Goal: Task Accomplishment & Management: Manage account settings

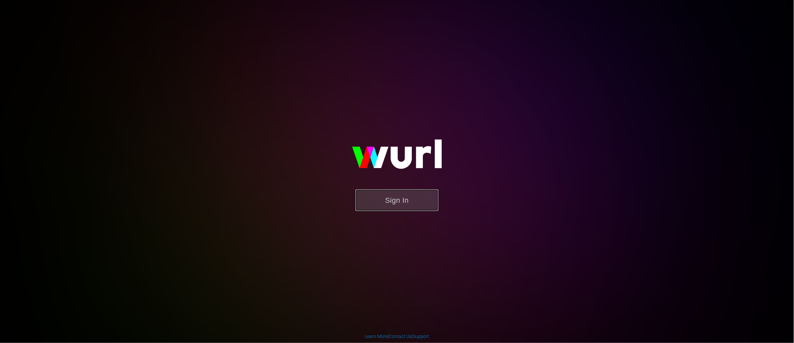
click at [404, 202] on button "Sign In" at bounding box center [397, 201] width 83 height 22
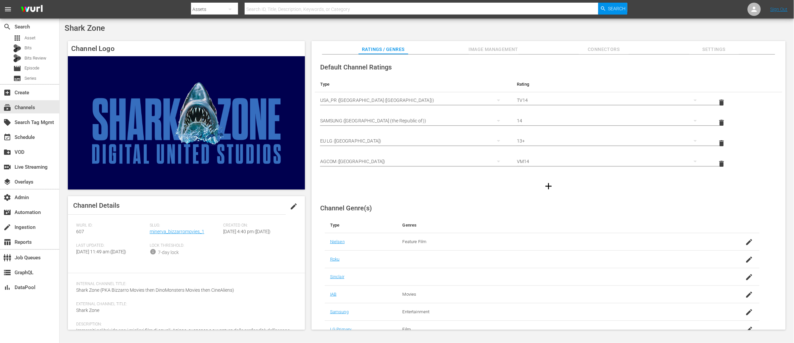
click at [717, 52] on span "Settings" at bounding box center [714, 49] width 50 height 8
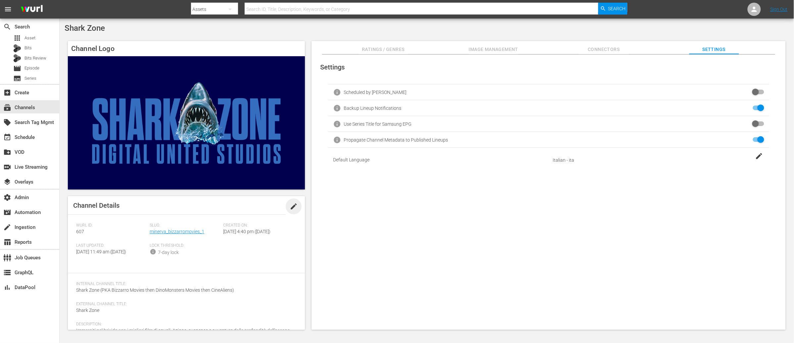
drag, startPoint x: 292, startPoint y: 205, endPoint x: 293, endPoint y: 219, distance: 13.9
click at [292, 205] on span "edit" at bounding box center [294, 207] width 8 height 8
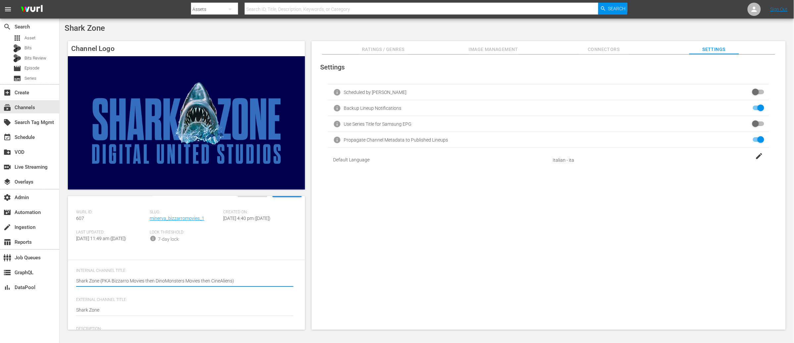
scroll to position [18, 0]
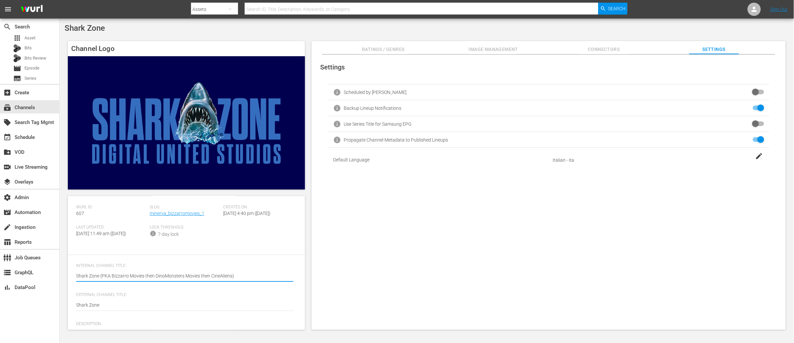
type textarea "Bizzarro MoviesShark Zone (PKA Bizzarro Movies then DinoMonsters Movies then Ci…"
type textarea "Bizzarro Movies Shark Zone (PKA Bizzarro Movies then DinoMonsters Movies then C…"
drag, startPoint x: 132, startPoint y: 288, endPoint x: 110, endPoint y: 288, distance: 22.5
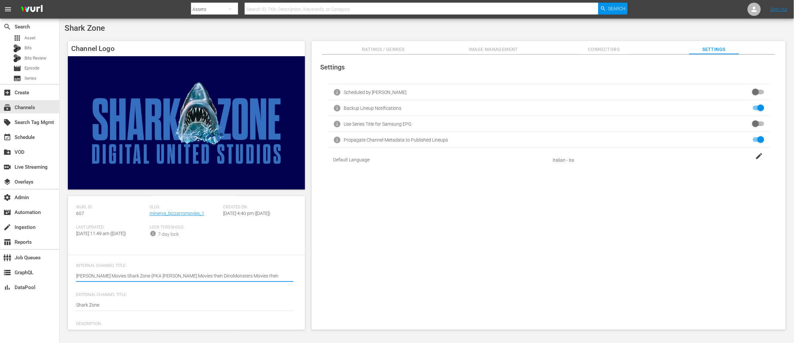
click at [110, 281] on textarea "Shark Zone (PKA Bizzarro Movies then DinoMonsters Movies then CineAliens)" at bounding box center [184, 277] width 217 height 8
type textarea "Bizzarro Movies (PKA Bizzarro Movies then DinoMonsters Movies then CineAliens)"
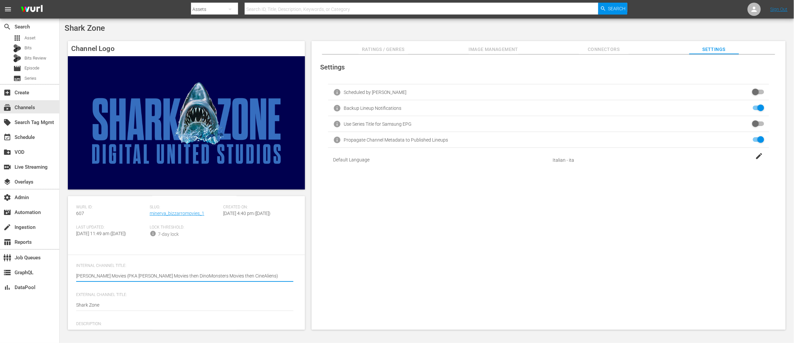
type textarea "Bizzarro Movies(PKA Bizzarro Movies then DinoMonsters Movies then CineAliens)"
type textarea "Bizzarro Movies (PKA Bizzarro Movies then DinoMonsters Movies then CineAliens)"
drag, startPoint x: 240, startPoint y: 289, endPoint x: 252, endPoint y: 291, distance: 11.4
click at [240, 281] on textarea "Shark Zone (PKA Bizzarro Movies then DinoMonsters Movies then CineAliens)" at bounding box center [184, 277] width 217 height 8
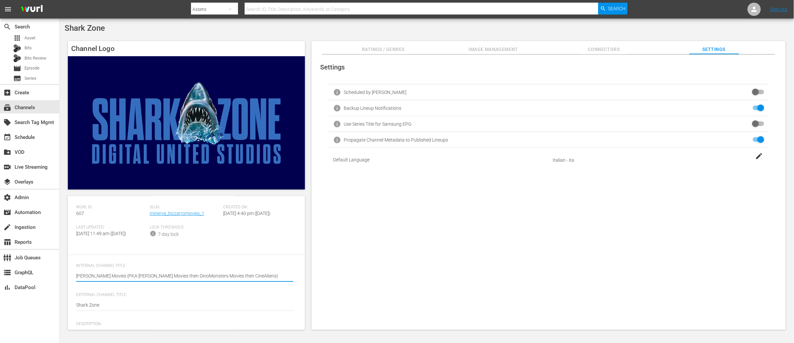
drag, startPoint x: 165, startPoint y: 288, endPoint x: 155, endPoint y: 288, distance: 9.6
click at [155, 281] on textarea "Shark Zone (PKA Bizzarro Movies then DinoMonsters Movies then CineAliens)" at bounding box center [184, 277] width 217 height 8
type textarea "Bizzarro Movies (PKA Bizzarro Movies then DinoMonsters Movies then CineAliens)"
click at [173, 281] on textarea "Shark Zone (PKA Bizzarro Movies then DinoMonsters Movies then CineAliens)" at bounding box center [184, 277] width 217 height 8
click at [161, 281] on textarea "Shark Zone (PKA Bizzarro Movies then DinoMonsters Movies then CineAliens)" at bounding box center [184, 277] width 217 height 8
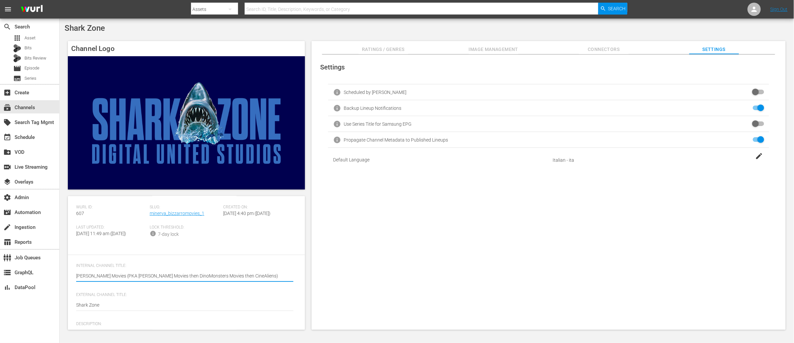
click at [161, 281] on textarea "Shark Zone (PKA Bizzarro Movies then DinoMonsters Movies then CineAliens)" at bounding box center [184, 277] width 217 height 8
type textarea "Bizzarro Movies (PKA Bizzarro Movies > DinoMonsters Movies then CineAliens)"
click at [207, 281] on textarea "Shark Zone (PKA Bizzarro Movies then DinoMonsters Movies then CineAliens)" at bounding box center [184, 277] width 217 height 8
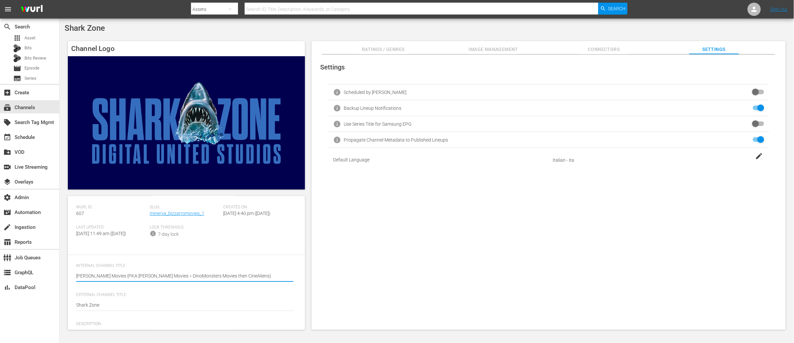
type textarea "Bizzarro Movies (PKA Bizzarro Movies > DinoMonsters Movies > CineAliens)"
click at [228, 281] on textarea "Shark Zone (PKA Bizzarro Movies then DinoMonsters Movies then CineAliens)" at bounding box center [184, 277] width 217 height 8
type textarea "Bizzarro Movies (PKA Bizzarro Movies > DinoMonsters Movies > CineAliens )"
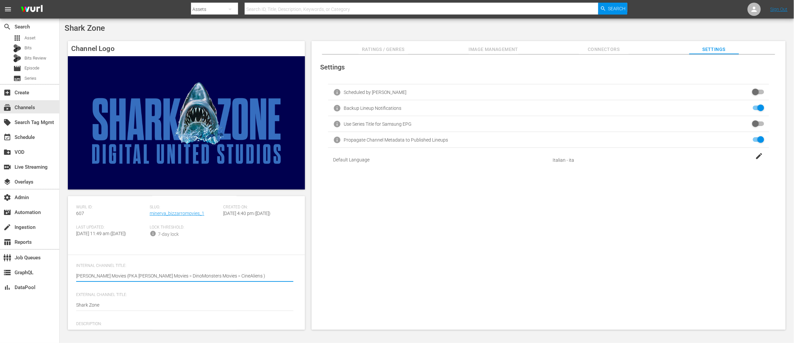
type textarea "Bizzarro Movies (PKA Bizzarro Movies > DinoMonsters Movies > CineAliens >)"
type textarea "Bizzarro Movies (PKA Bizzarro Movies > DinoMonsters Movies > CineAliens > )"
paste textarea "Shark Zone"
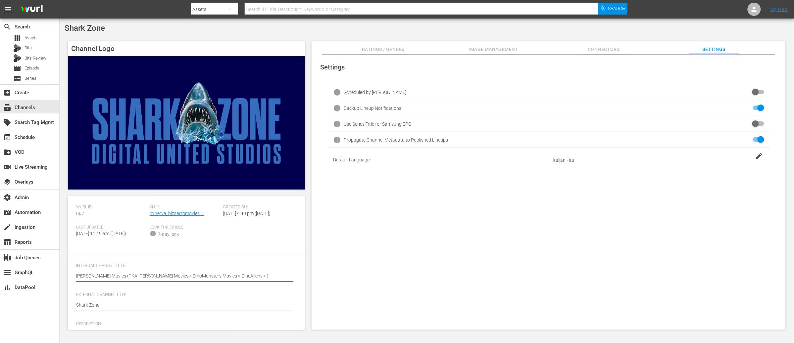
type textarea "Bizzarro Movies (PKA Bizzarro Movies > DinoMonsters Movies > CineAliens > Shark…"
drag, startPoint x: 158, startPoint y: 288, endPoint x: 121, endPoint y: 288, distance: 36.7
click at [121, 281] on textarea "Shark Zone (PKA Bizzarro Movies then DinoMonsters Movies then CineAliens)" at bounding box center [184, 277] width 217 height 8
type textarea "Bizzarro Movies (PKA DinoMonsters Movies > CineAliens > Shark Zone)"
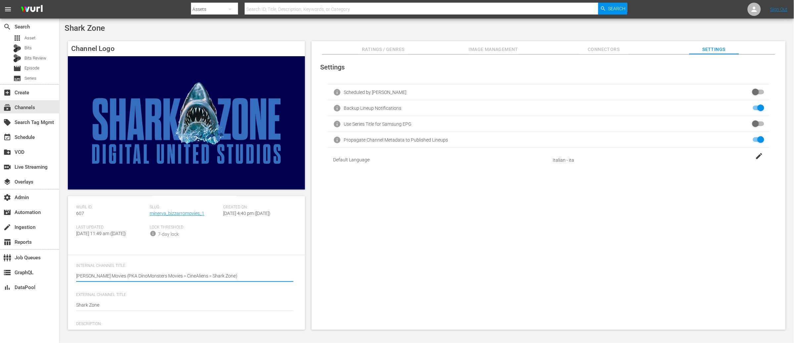
type textarea "Bizzarro Movies (PKA DinoMonsters Movies > CineAliens > Shark Zone)"
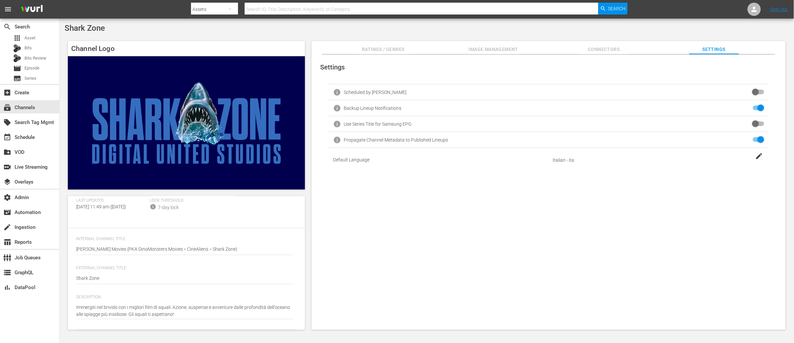
scroll to position [53, 0]
drag, startPoint x: 109, startPoint y: 253, endPoint x: 69, endPoint y: 253, distance: 39.7
click at [69, 253] on div "Channel Details Discard Save Wurl ID: 607 Slug: minerva_bizzarromovies_1 Create…" at bounding box center [186, 218] width 237 height 134
drag, startPoint x: 100, startPoint y: 283, endPoint x: 64, endPoint y: 283, distance: 35.4
paste textarea "Bizzarro Movies"
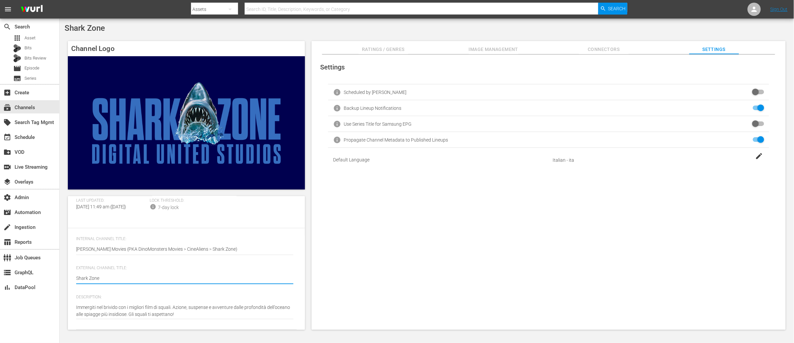
type textarea "Bizzarro Movies"
drag, startPoint x: 177, startPoint y: 315, endPoint x: 68, endPoint y: 310, distance: 109.0
paste textarea "Ad Halloween, l'incubo si risveglia! Zombi, vampiri, lupi mannari, bambole assa…"
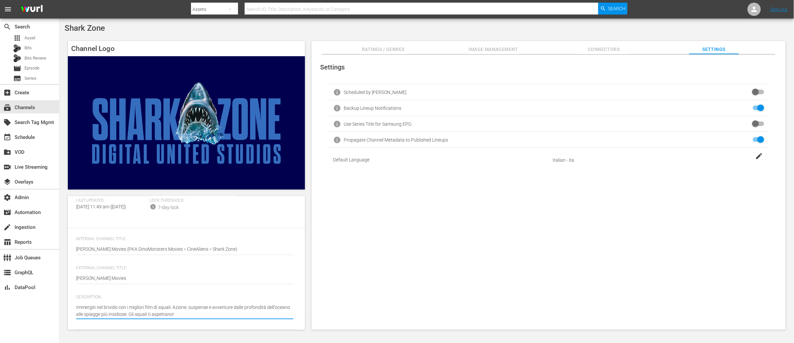
type textarea "Ad Halloween, l'incubo si risveglia! Zombi, vampiri, lupi mannari, bambole assa…"
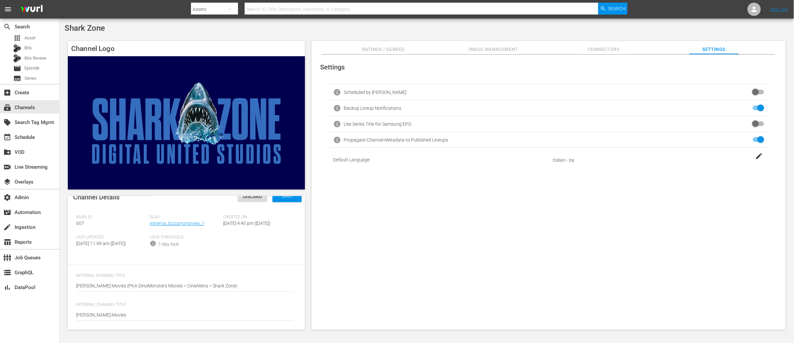
scroll to position [0, 0]
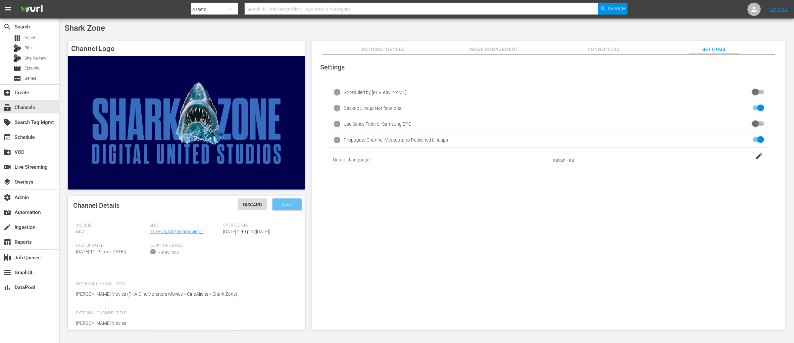
click at [284, 207] on span "Save" at bounding box center [287, 204] width 22 height 5
click at [293, 206] on span "edit" at bounding box center [294, 207] width 8 height 8
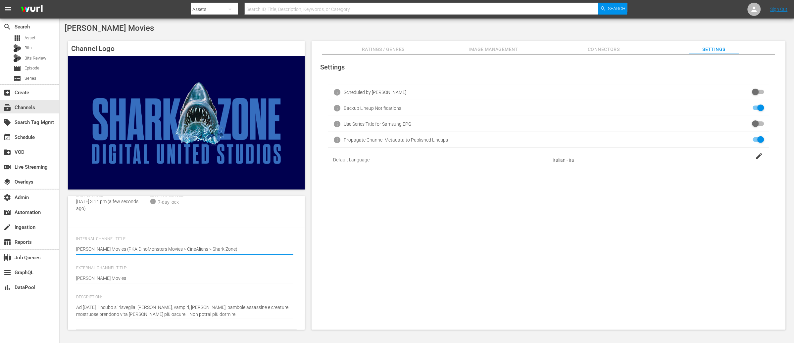
scroll to position [55, 0]
type textarea "Ad Halloween, l'incubo si risveglia! Zombi, vampiri, lupi mannari, bambole assa…"
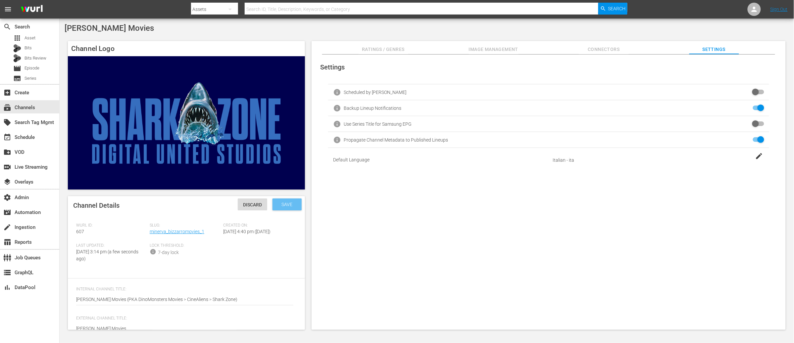
type textarea "Ad Halloween, l'incubo si risveglia! Zombi, vampiri, lupi mannari, bambole assa…"
click at [285, 203] on span "Save" at bounding box center [287, 204] width 22 height 5
click at [28, 136] on div "event_available Schedule" at bounding box center [18, 136] width 37 height 6
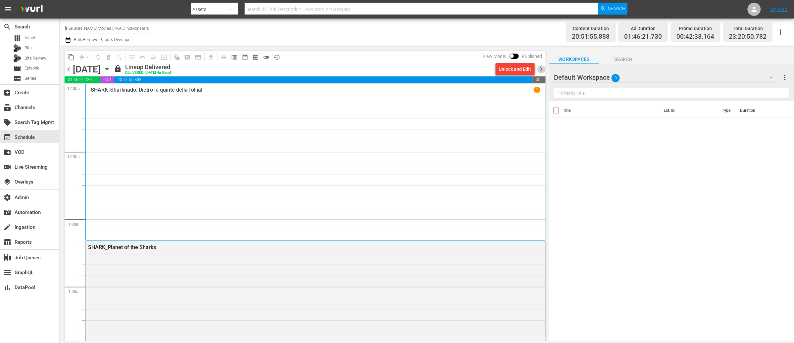
click at [543, 70] on span "chevron_right" at bounding box center [541, 69] width 8 height 8
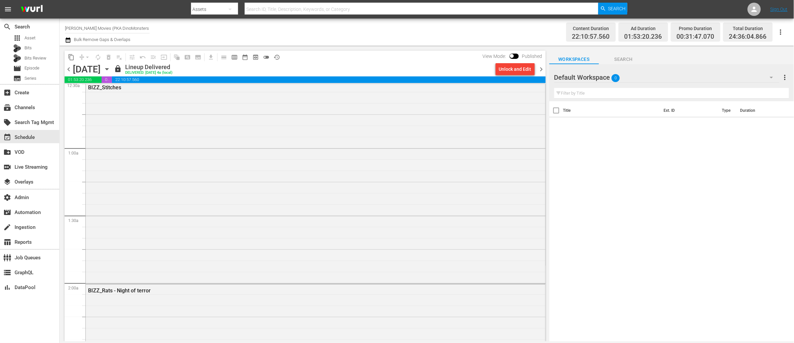
scroll to position [72, 0]
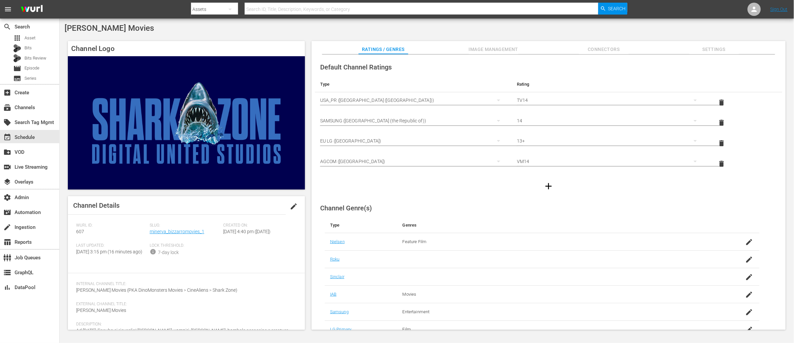
click at [293, 204] on span "edit" at bounding box center [294, 207] width 8 height 8
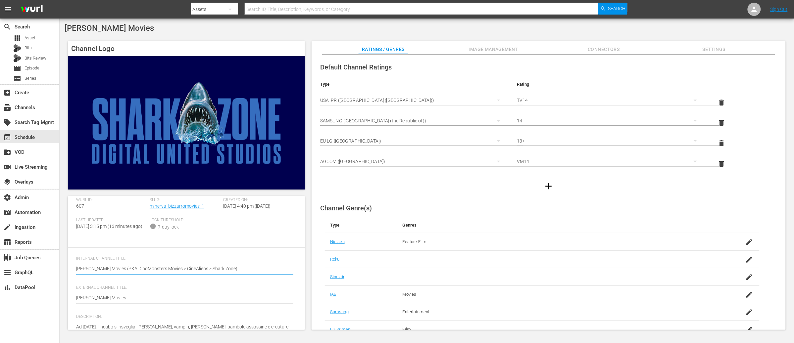
scroll to position [57, 0]
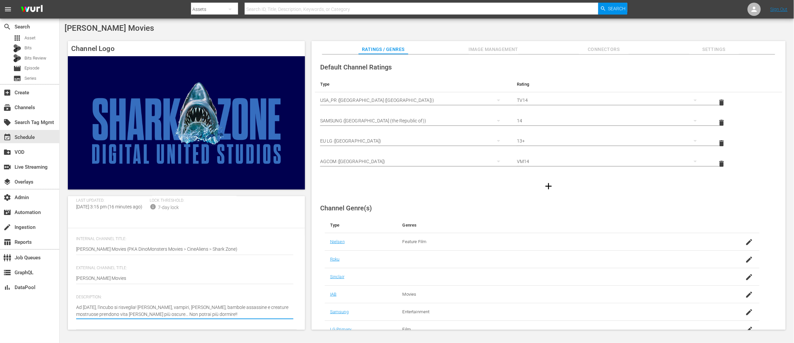
type textarea "Ad Halloween, l'incubo si risveglia! Zombi, vampiri, lupi mannari, bambole assa…"
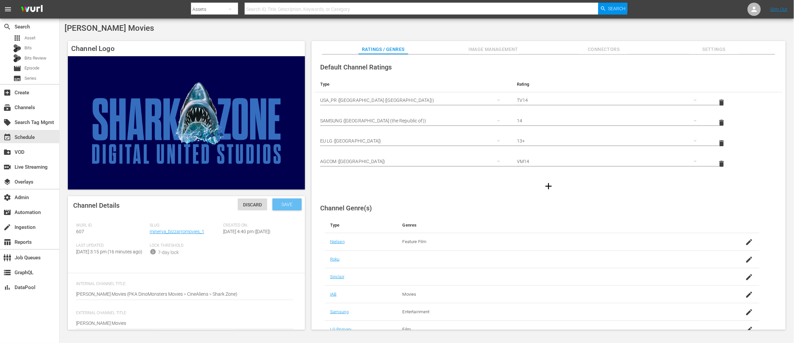
type textarea "Ad Halloween, l'incubo si risveglia! Zombi, vampiri, lupi mannari, bambole assa…"
click at [285, 210] on div "Save" at bounding box center [286, 205] width 29 height 12
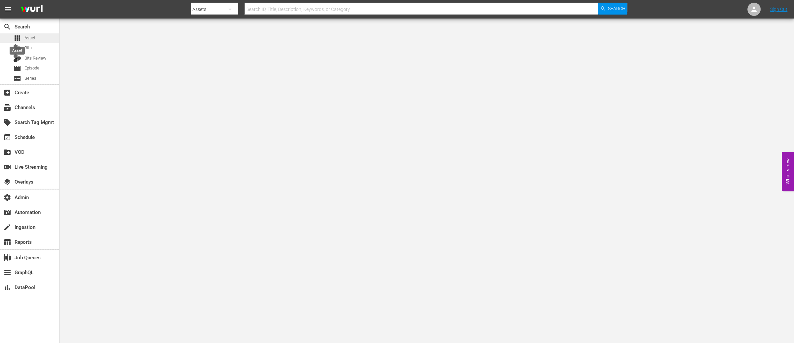
click at [13, 38] on span "apps" at bounding box center [17, 38] width 8 height 8
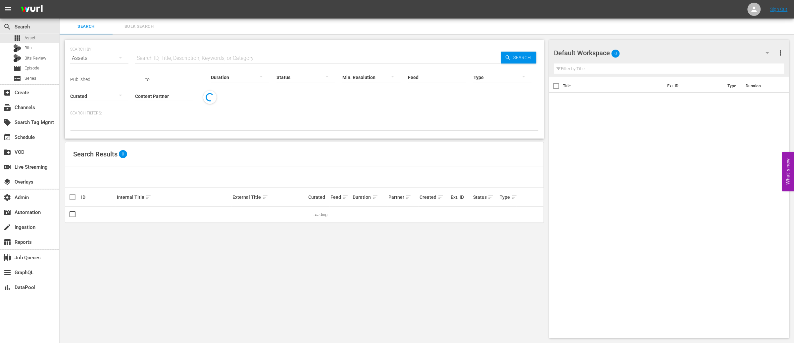
click at [220, 58] on input "text" at bounding box center [318, 58] width 366 height 16
paste input "177227645"
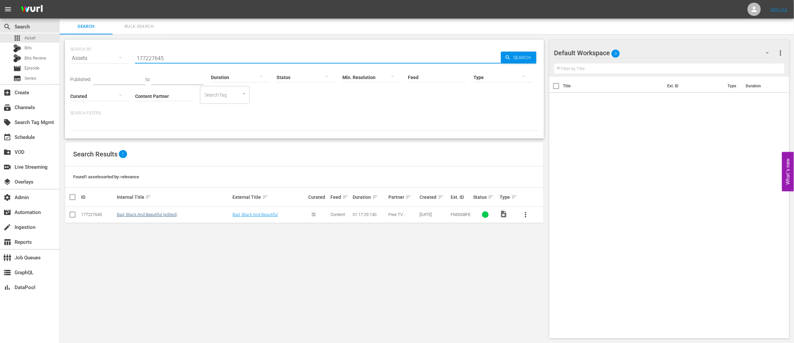
type input "177227645"
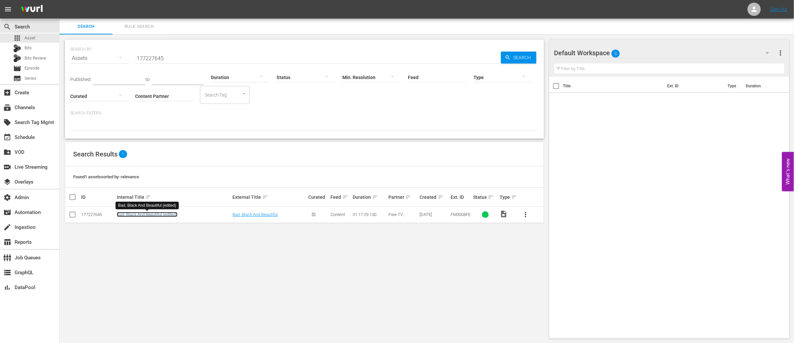
click at [165, 213] on link "Bad, Black And Beautiful (edited)" at bounding box center [147, 214] width 61 height 5
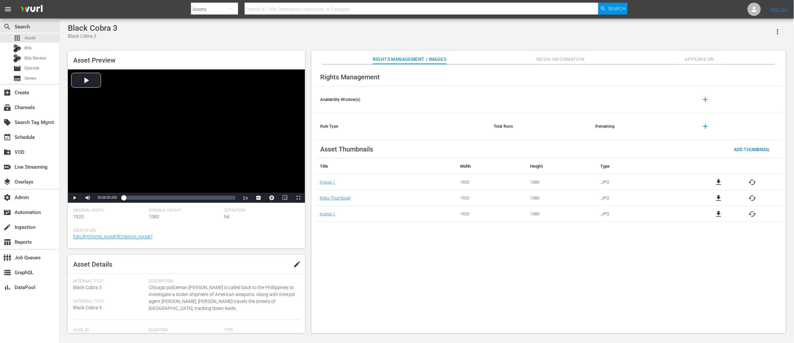
click at [424, 252] on div "Rights Management Availability Window(s) add Rule Type Total Runs Remaining add…" at bounding box center [549, 199] width 474 height 269
drag, startPoint x: 456, startPoint y: 205, endPoint x: 373, endPoint y: 195, distance: 82.7
click at [456, 205] on td "1920" at bounding box center [490, 198] width 70 height 16
click at [719, 182] on span "file_download" at bounding box center [719, 182] width 8 height 8
click at [754, 181] on span "cached" at bounding box center [753, 182] width 8 height 8
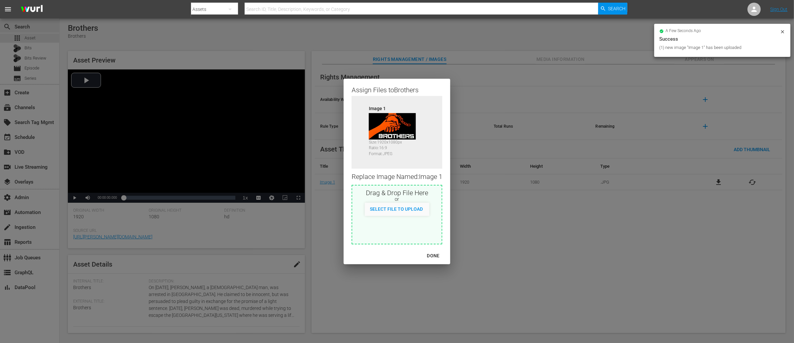
click at [431, 256] on div "DONE" at bounding box center [433, 256] width 23 height 8
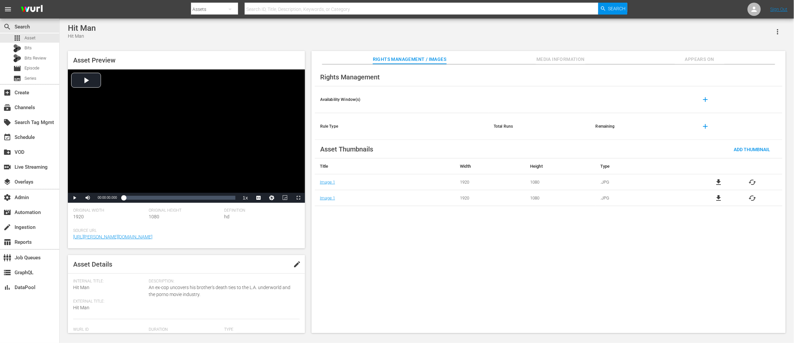
click at [719, 183] on span "file_download" at bounding box center [719, 182] width 8 height 8
click at [719, 181] on span "file_download" at bounding box center [719, 182] width 8 height 8
drag, startPoint x: 342, startPoint y: 224, endPoint x: 329, endPoint y: 188, distance: 38.7
click at [342, 224] on div "Rights Management Availability Window(s) add Rule Type Total Runs Remaining add…" at bounding box center [549, 199] width 474 height 269
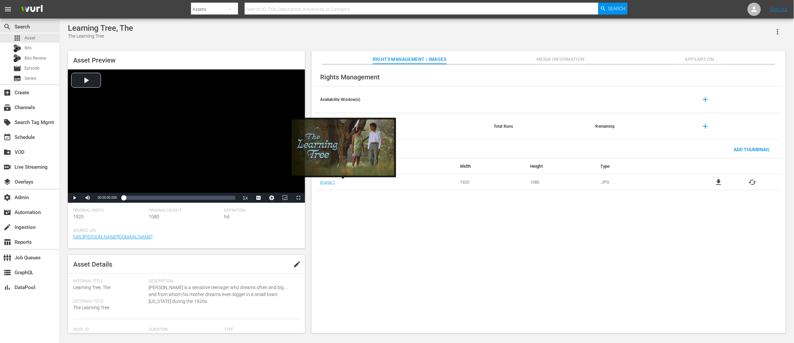
click at [346, 182] on div "Image 1" at bounding box center [343, 182] width 46 height 5
